Goal: Transaction & Acquisition: Purchase product/service

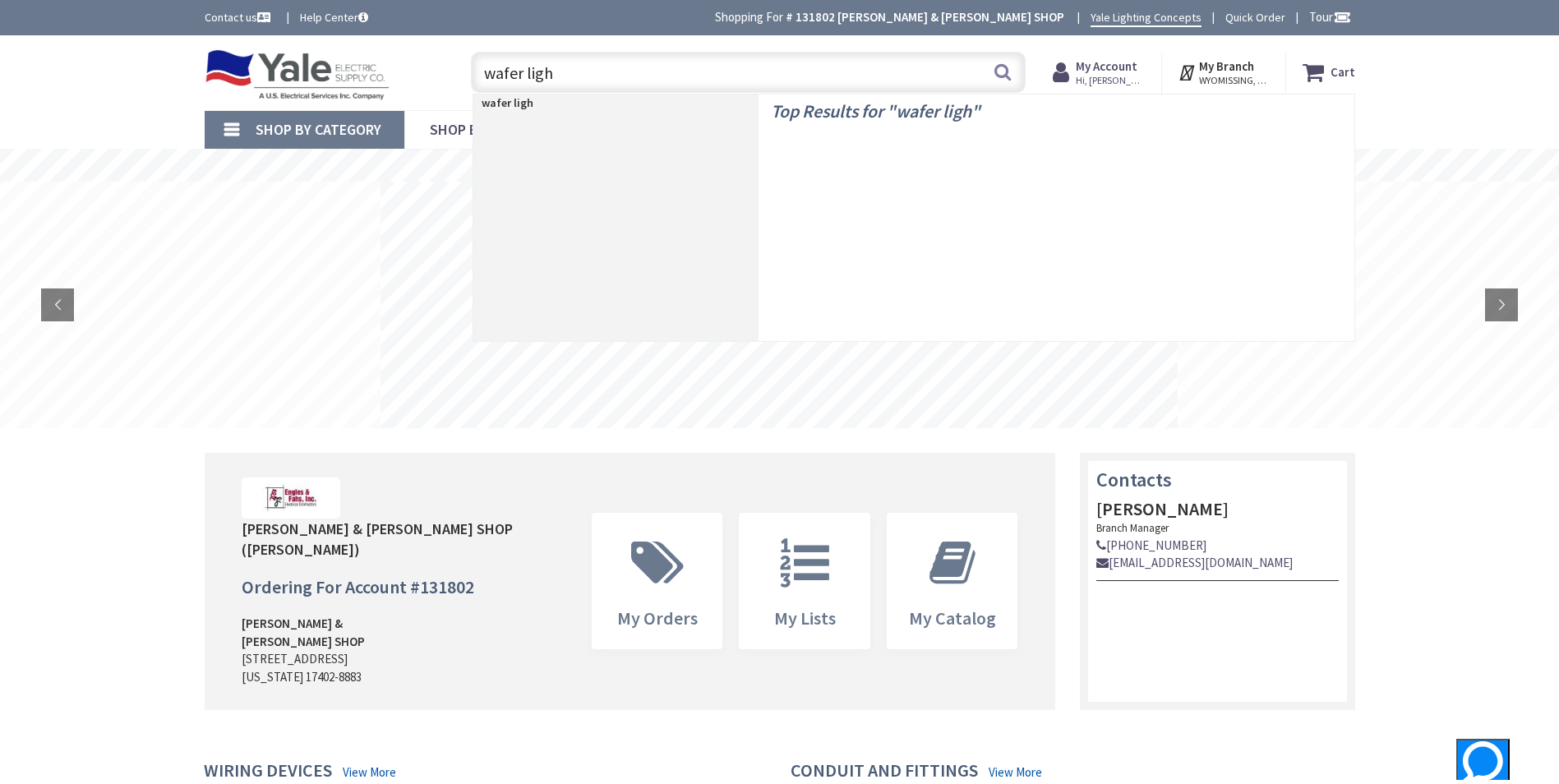
type input "wafer light"
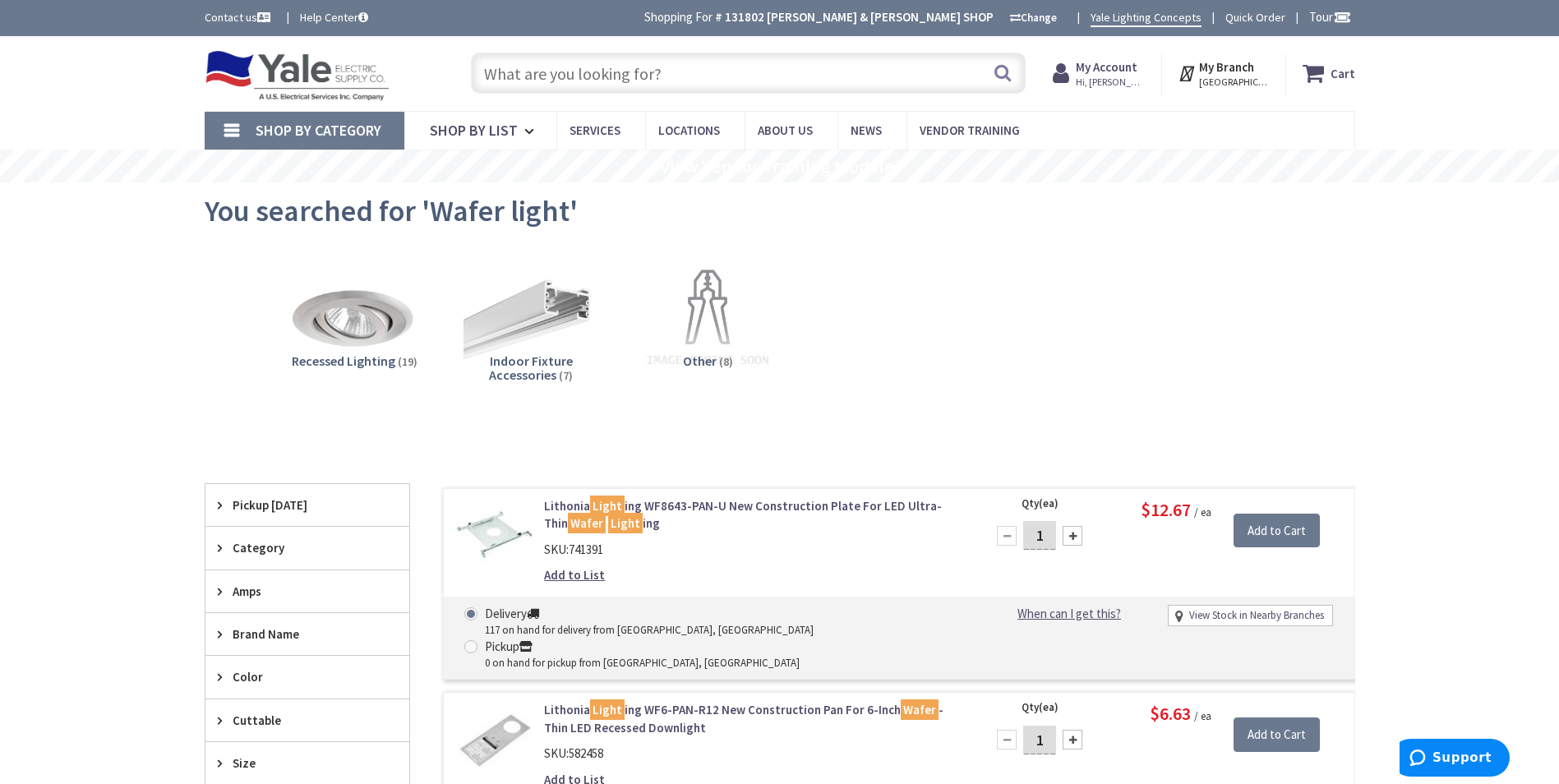
click at [636, 78] on input "text" at bounding box center [748, 73] width 555 height 41
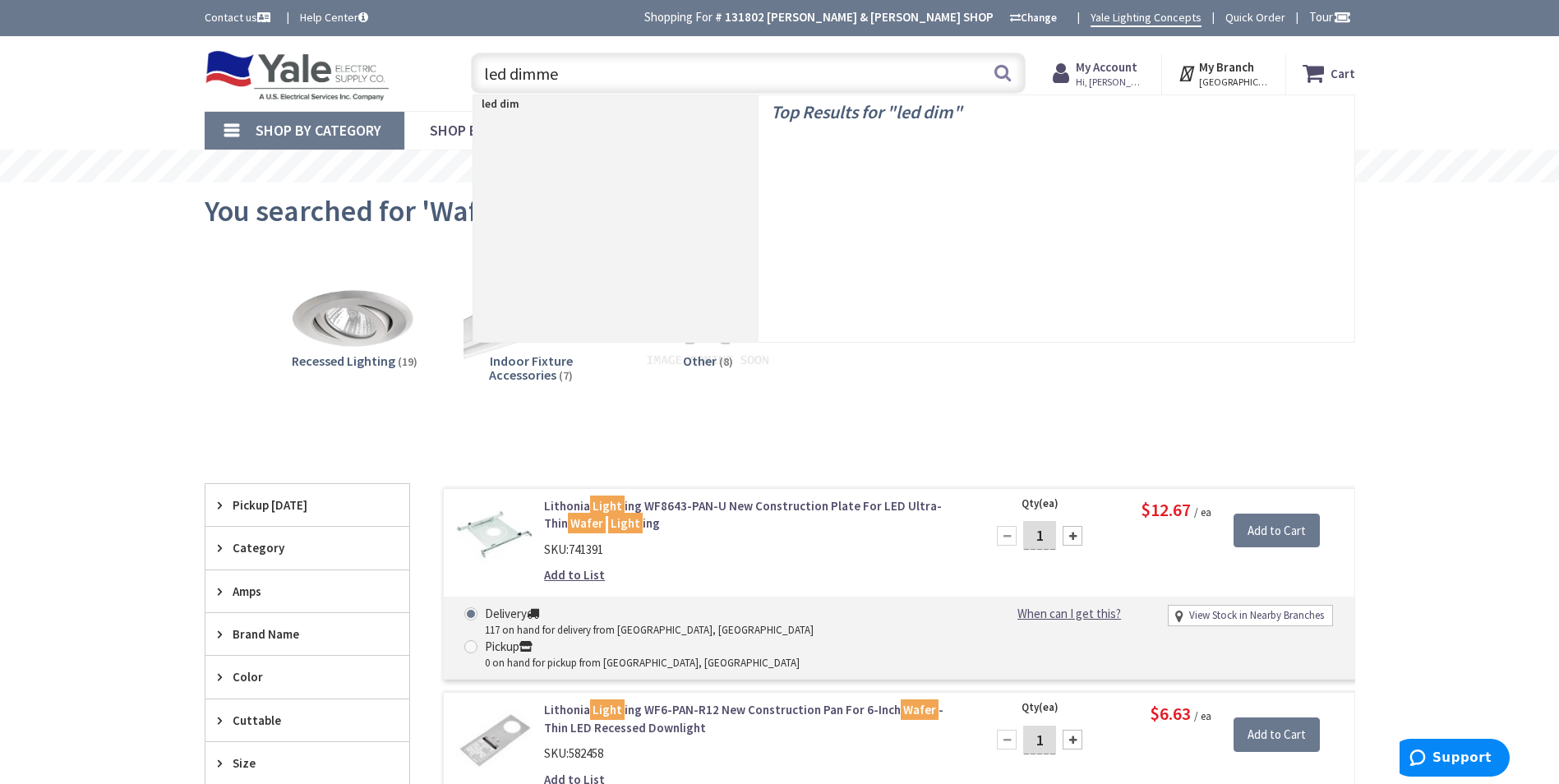
type input "led dimmer"
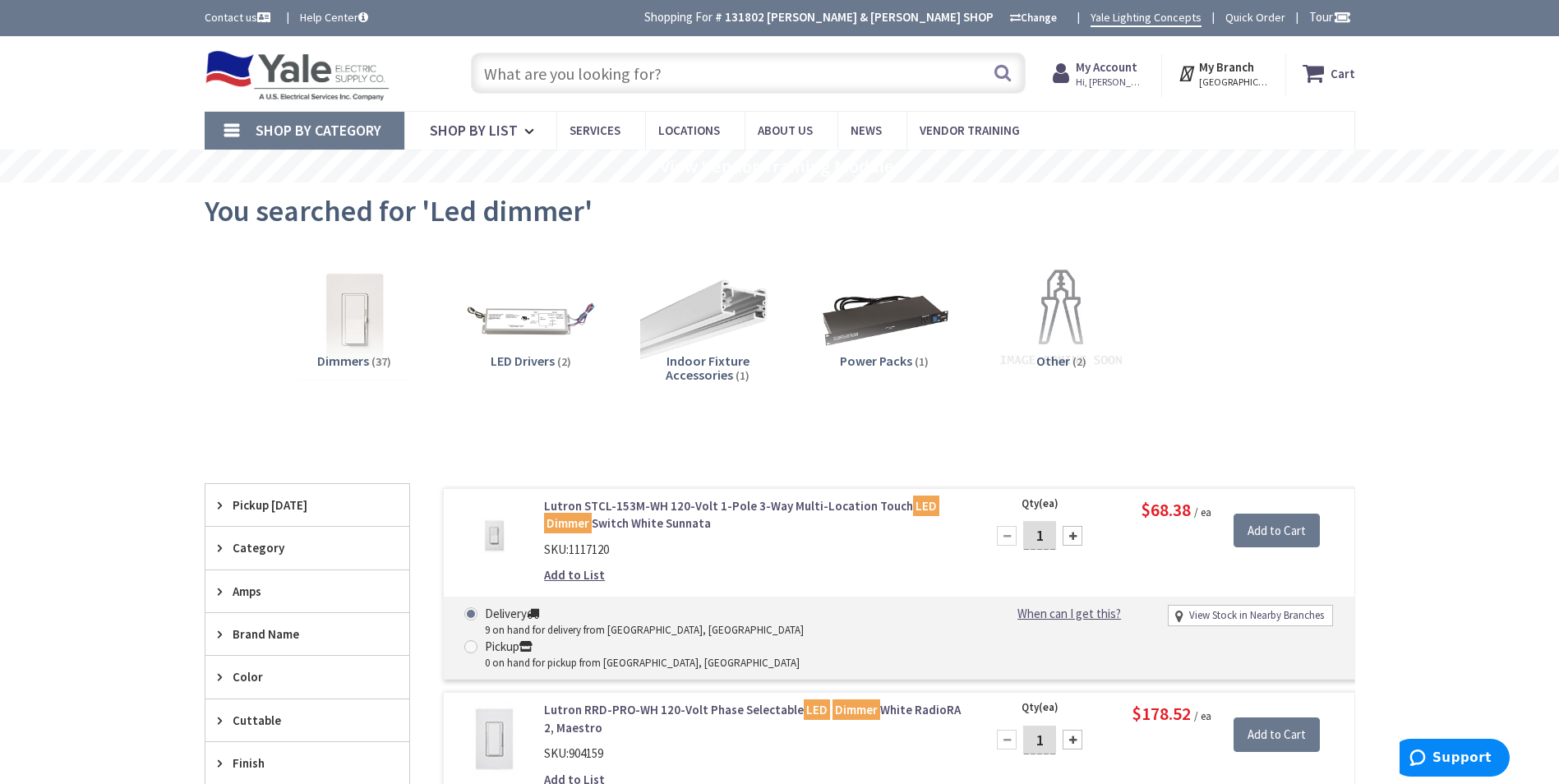
click at [704, 76] on input "text" at bounding box center [748, 73] width 555 height 41
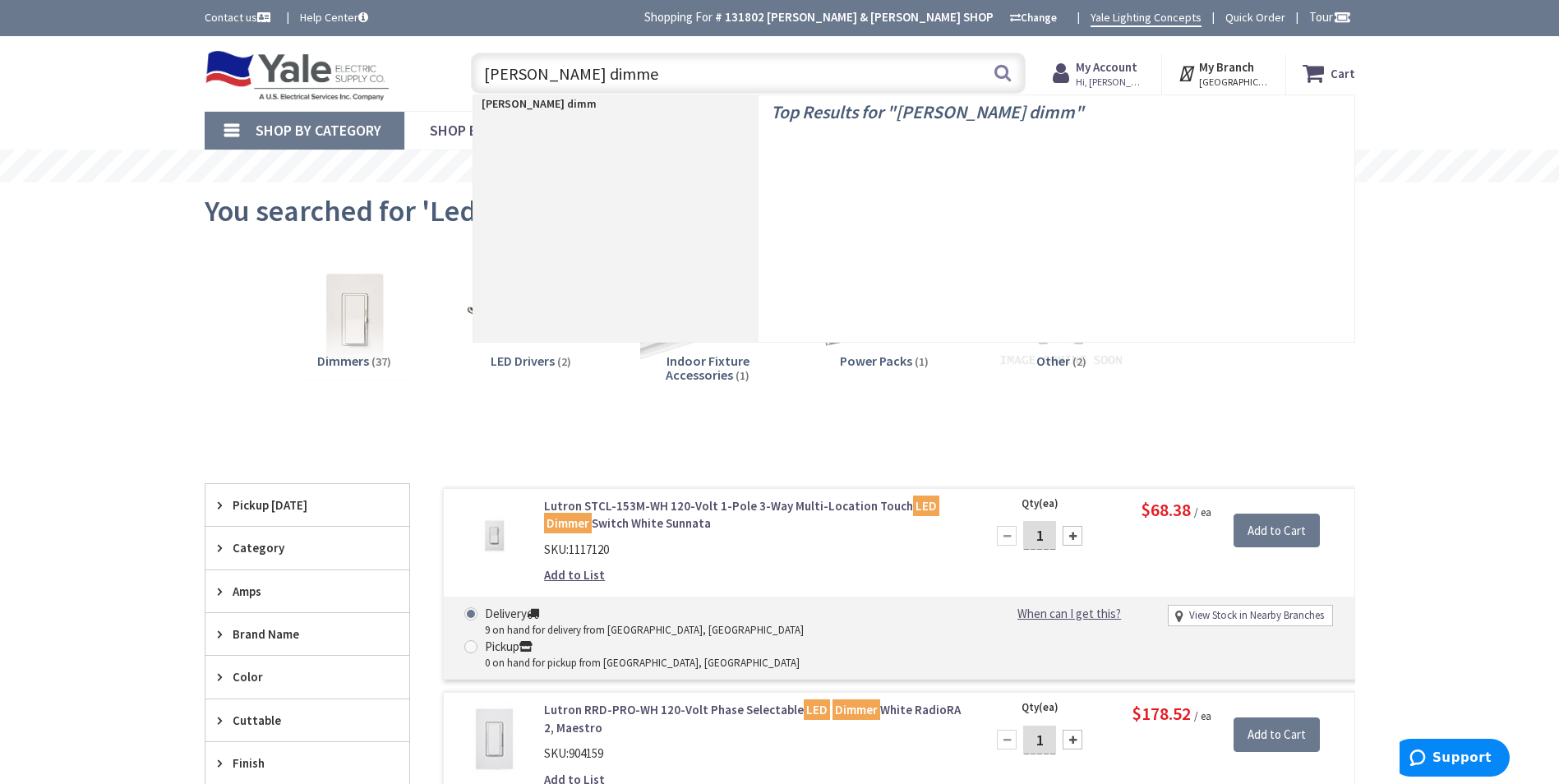
type input "[PERSON_NAME] dimmer"
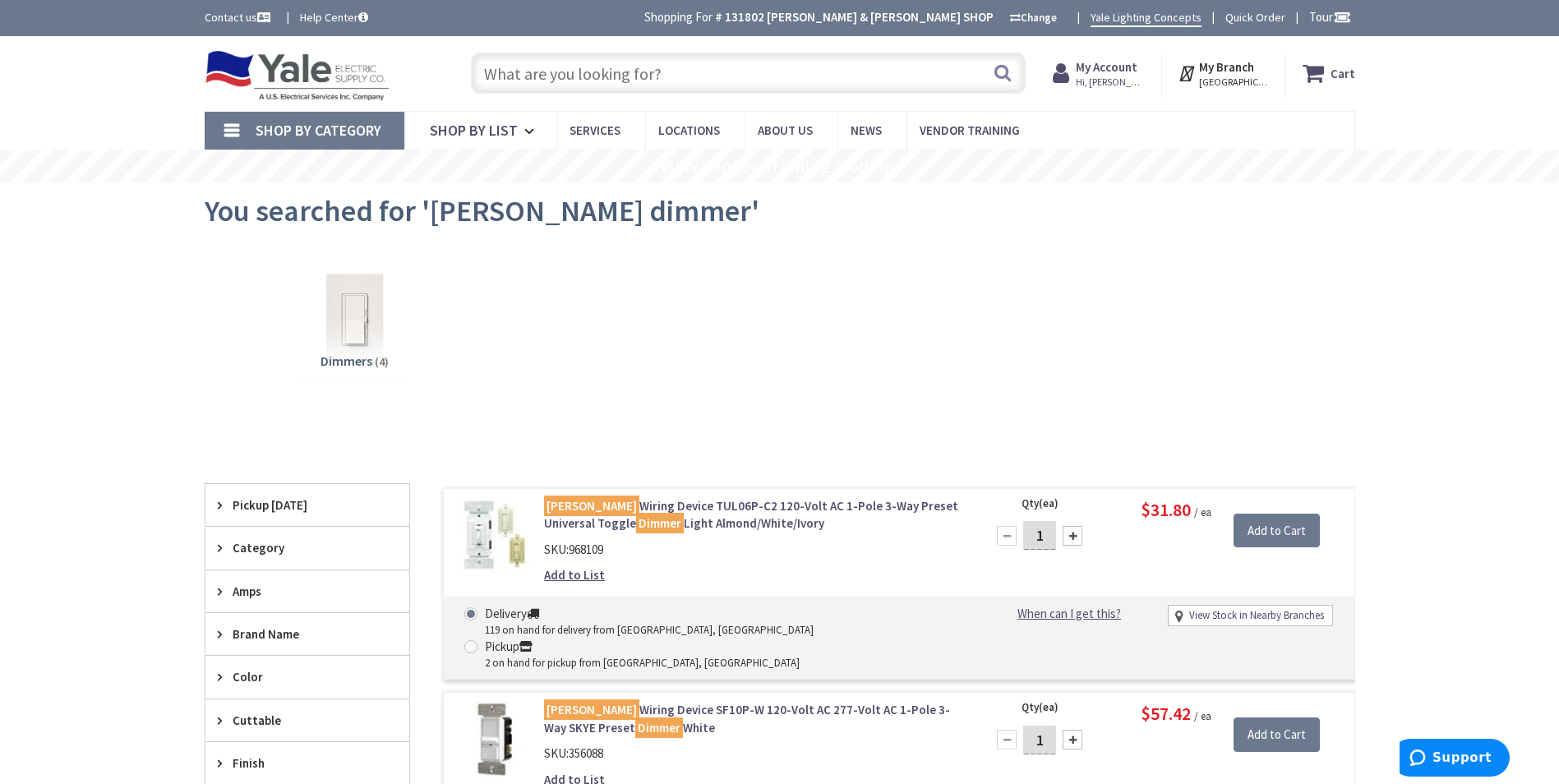
click at [730, 79] on input "text" at bounding box center [748, 73] width 555 height 41
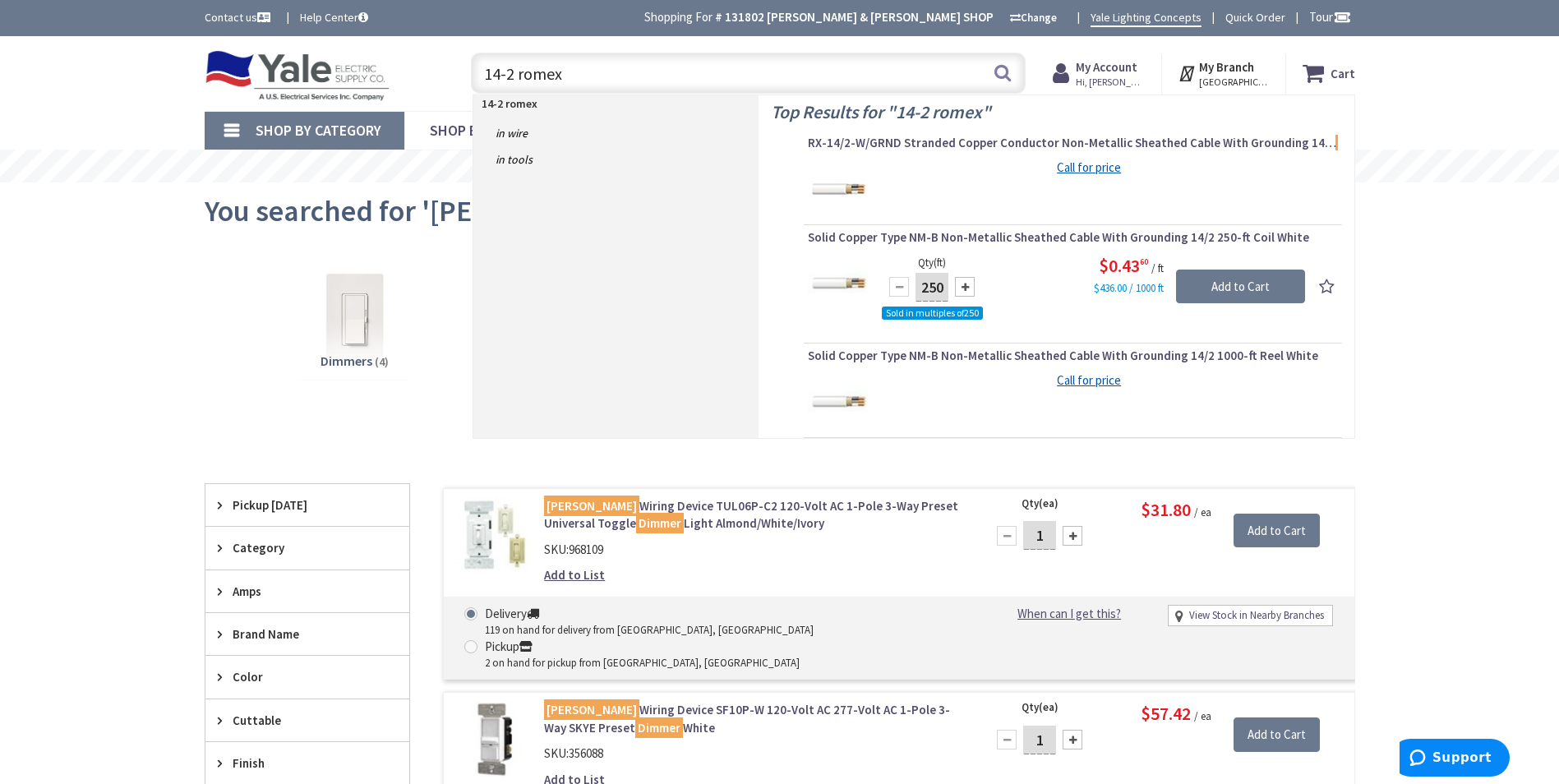
type input "14-2 romex"
